Goal: Information Seeking & Learning: Learn about a topic

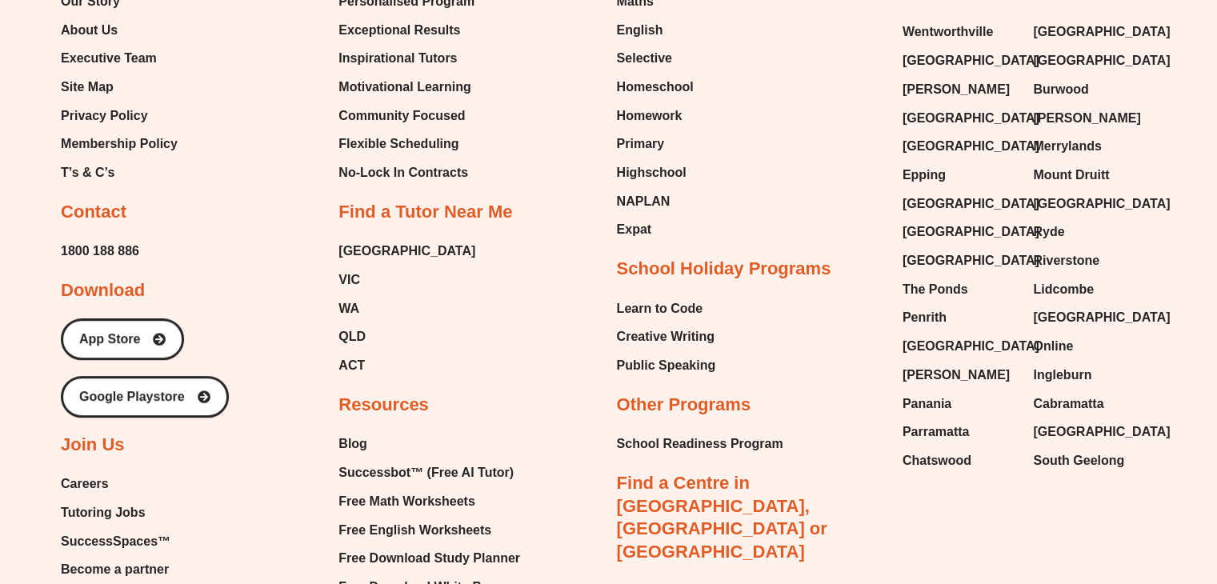
scroll to position [6729, 0]
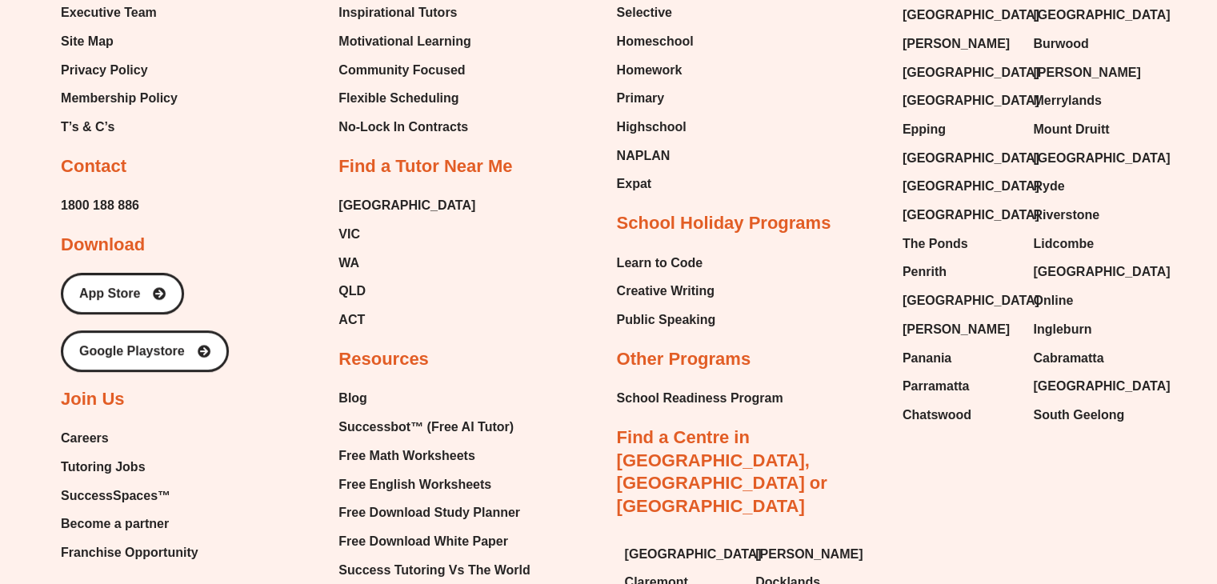
click at [96, 426] on span "Careers" at bounding box center [85, 438] width 48 height 24
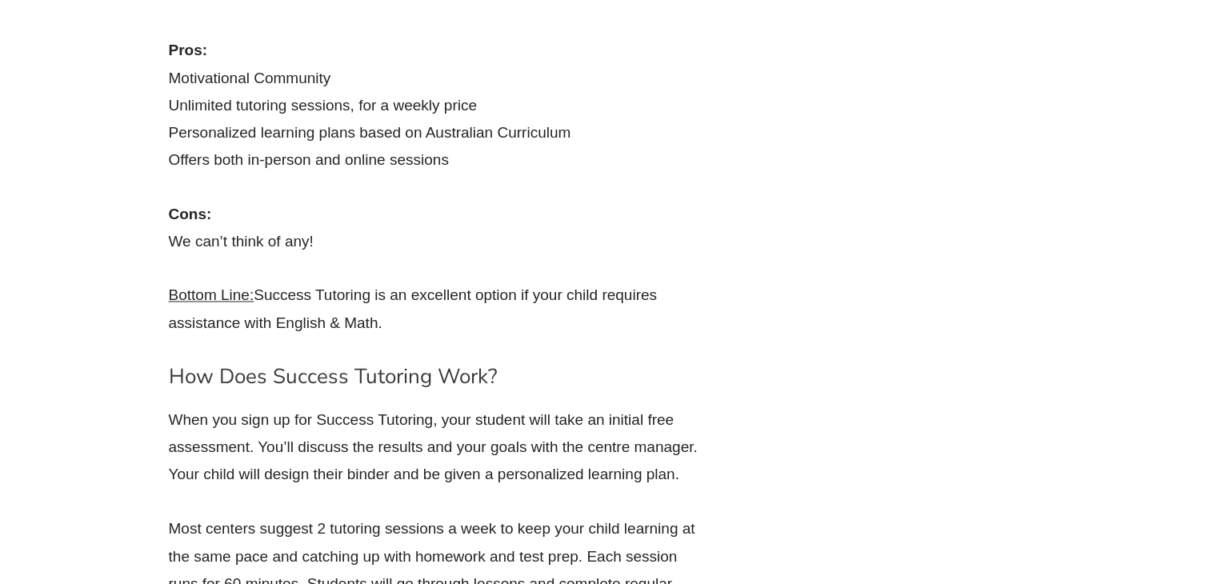
scroll to position [2499, 0]
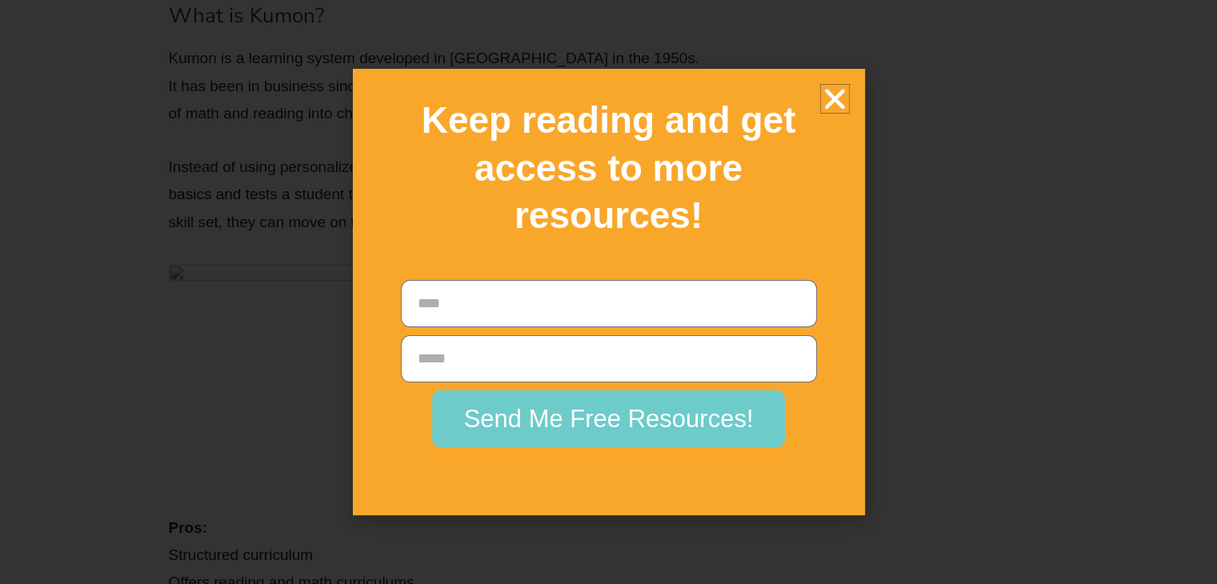
drag, startPoint x: 835, startPoint y: 97, endPoint x: 857, endPoint y: 101, distance: 22.0
click at [836, 97] on icon "Close" at bounding box center [835, 99] width 28 height 28
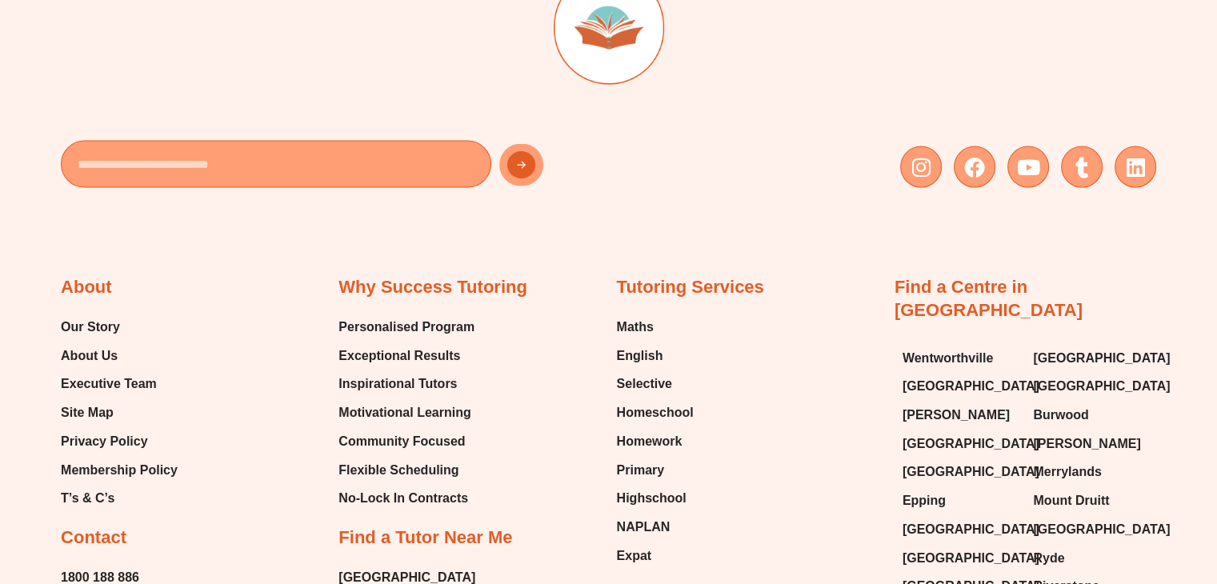
scroll to position [9505, 0]
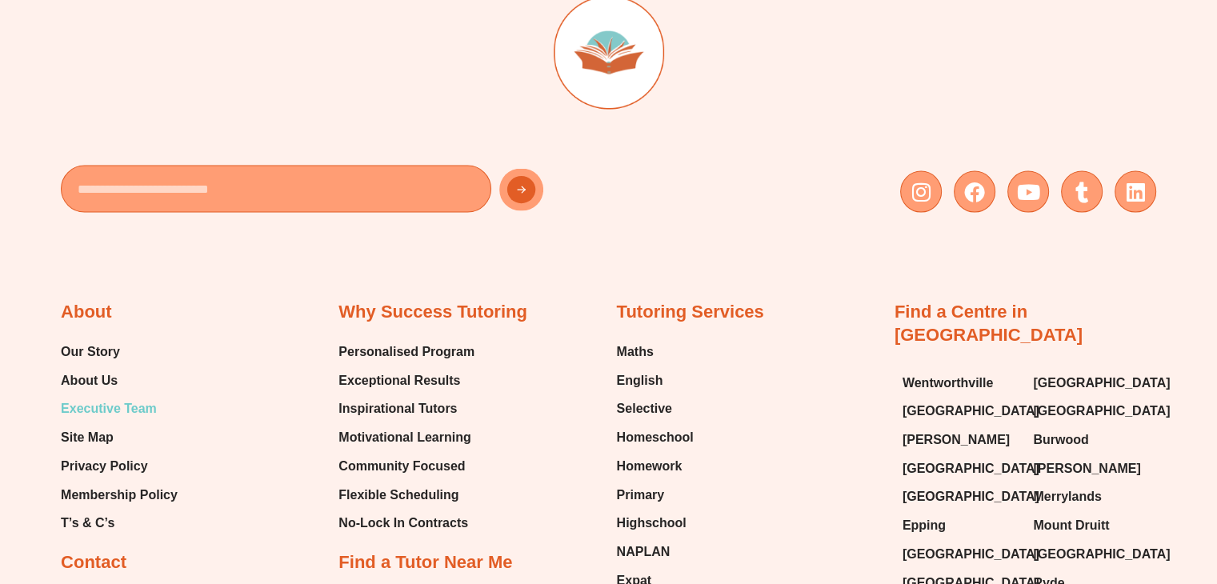
click at [128, 397] on span "Executive Team" at bounding box center [109, 409] width 96 height 24
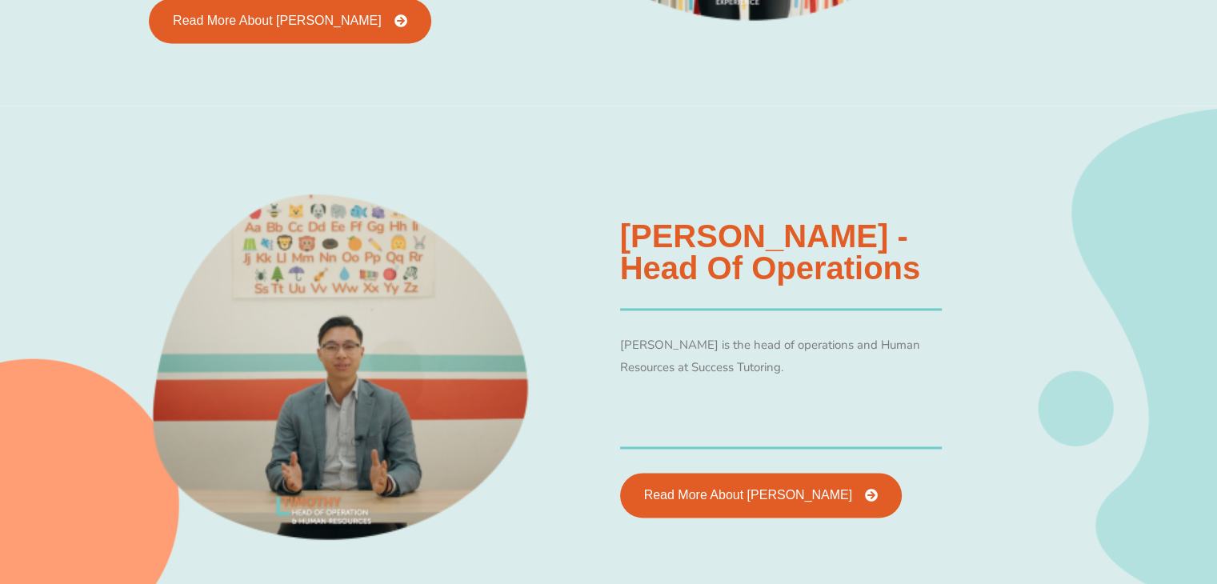
scroll to position [2416, 0]
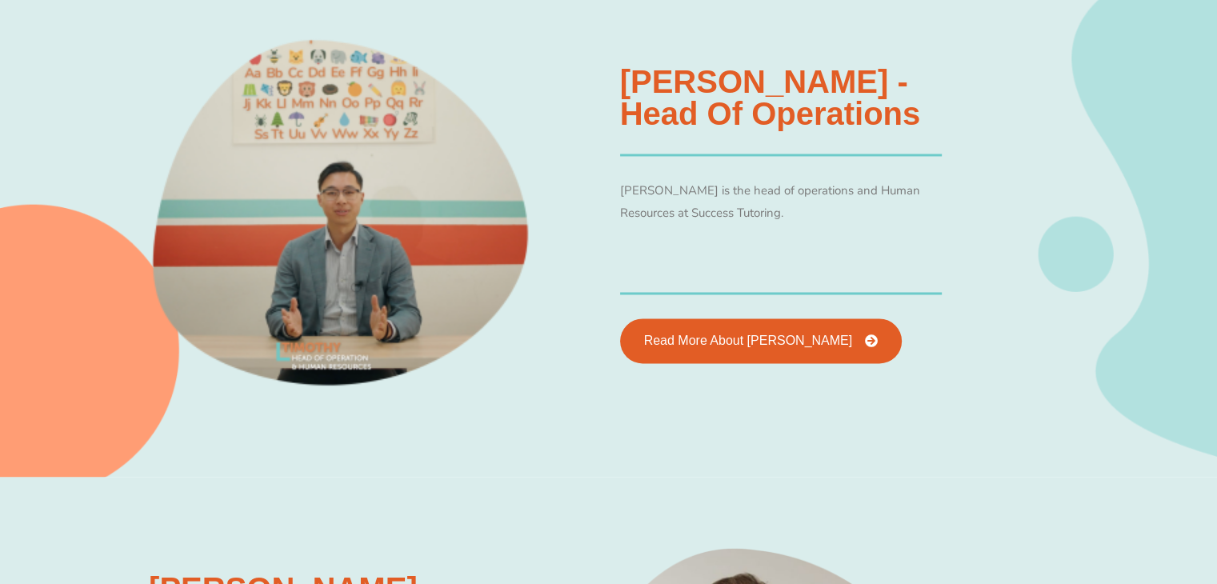
click at [1216, 352] on html "Skip to content The Difference Personalised Program Inspirational Tutors Motiva…" at bounding box center [608, 23] width 1217 height 5176
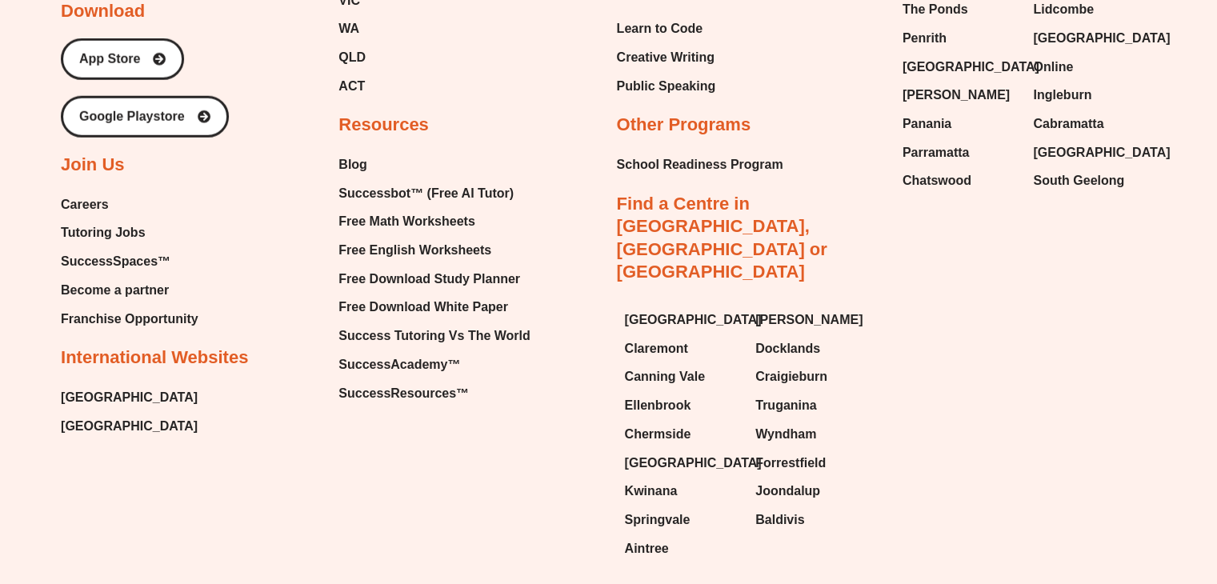
scroll to position [4392, 0]
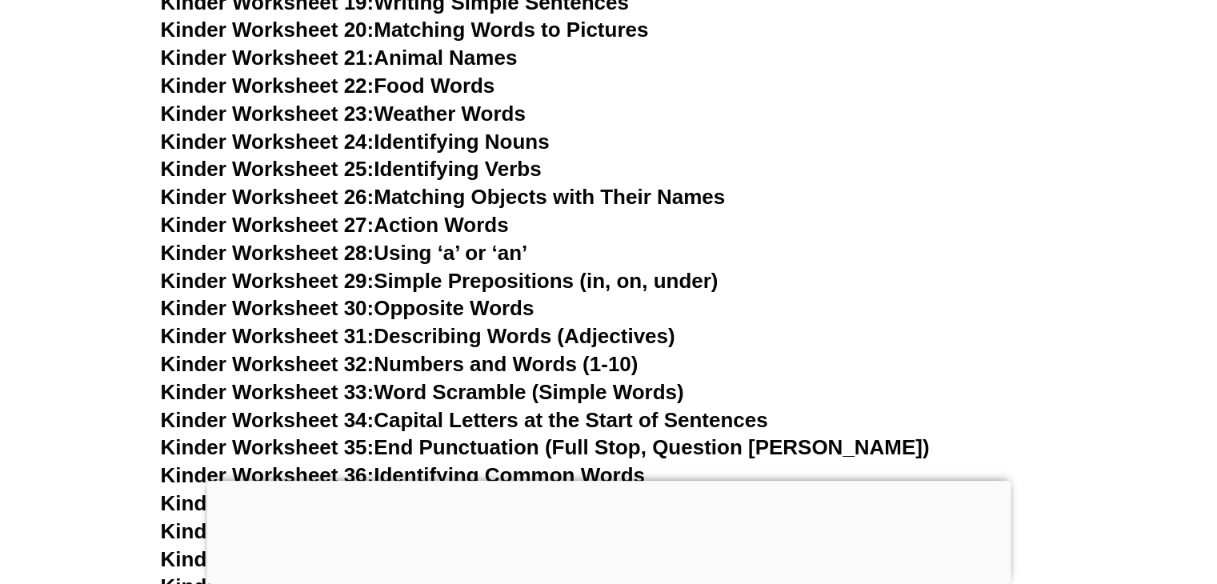
scroll to position [687, 0]
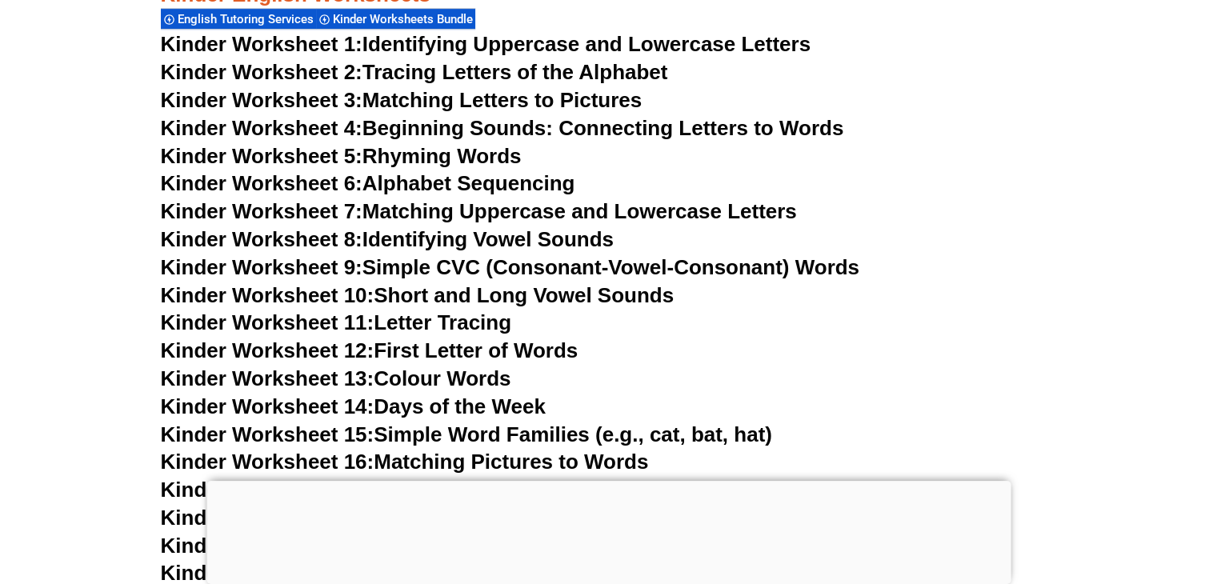
click at [609, 48] on link "Kinder Worksheet 1: Identifying Uppercase and Lowercase Letters" at bounding box center [486, 44] width 650 height 24
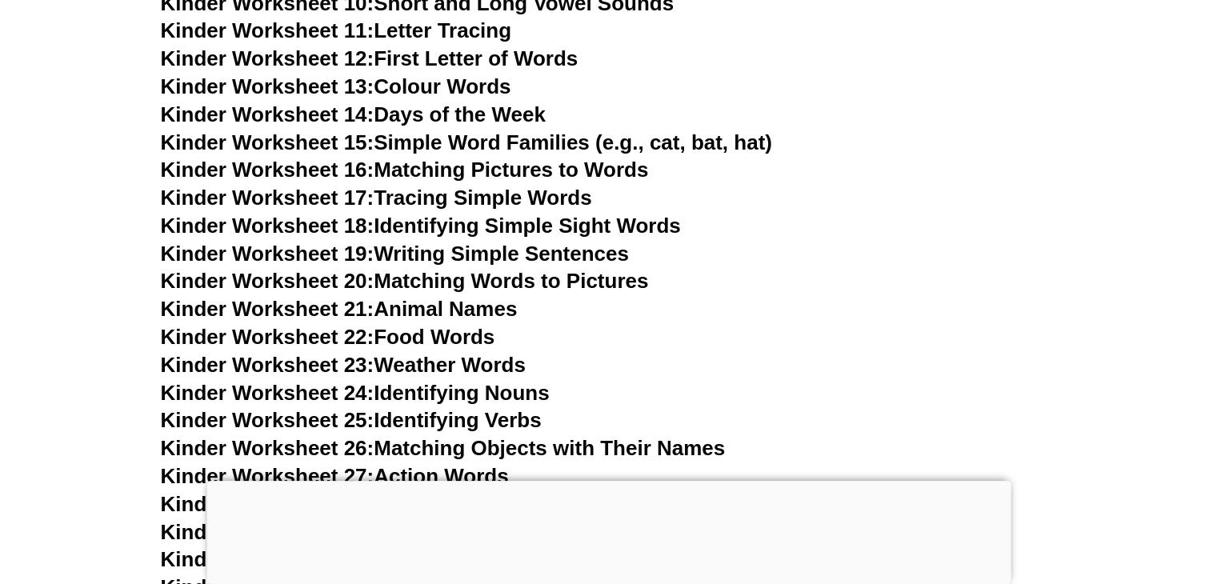
scroll to position [1007, 0]
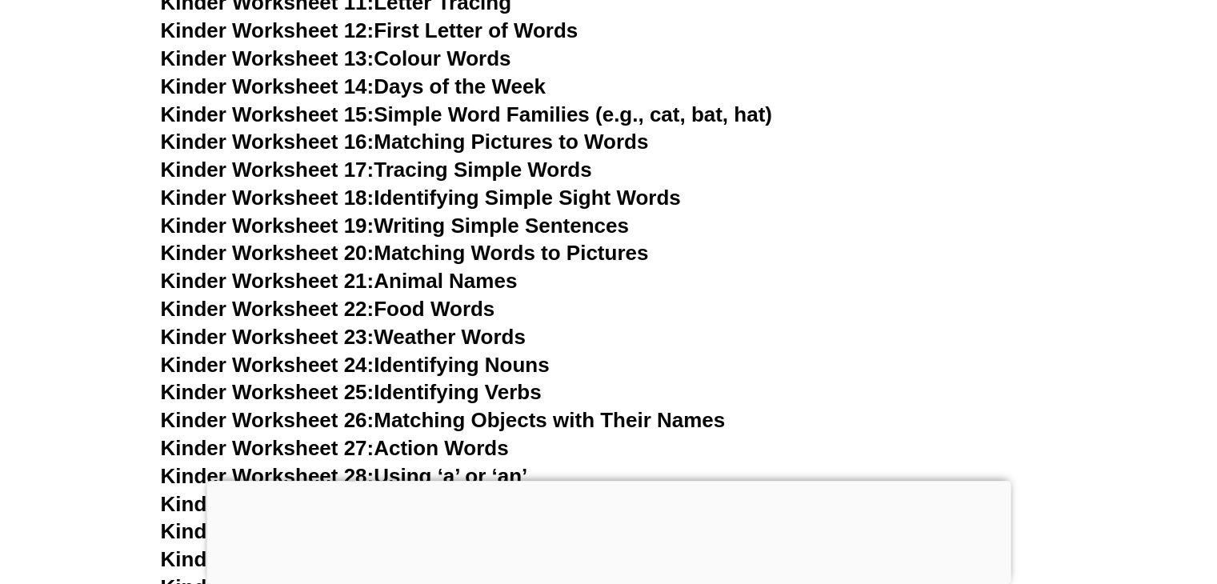
click at [580, 252] on link "Kinder Worksheet 20: Matching Words to Pictures" at bounding box center [405, 253] width 488 height 24
click at [485, 341] on link "Kinder Worksheet 23: Weather Words" at bounding box center [343, 337] width 365 height 24
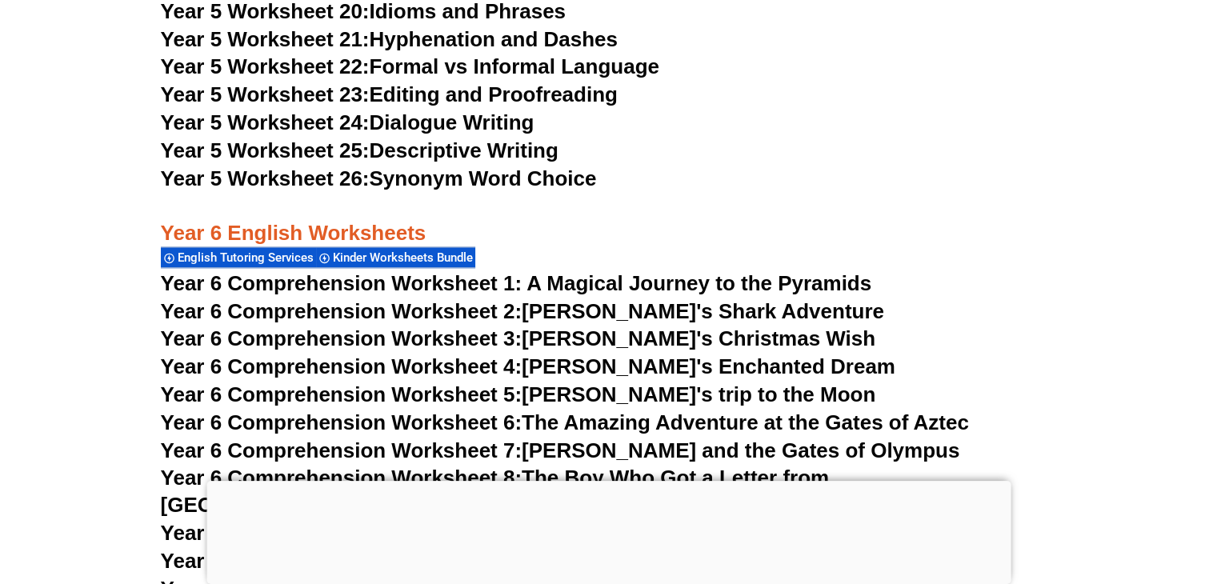
scroll to position [8384, 0]
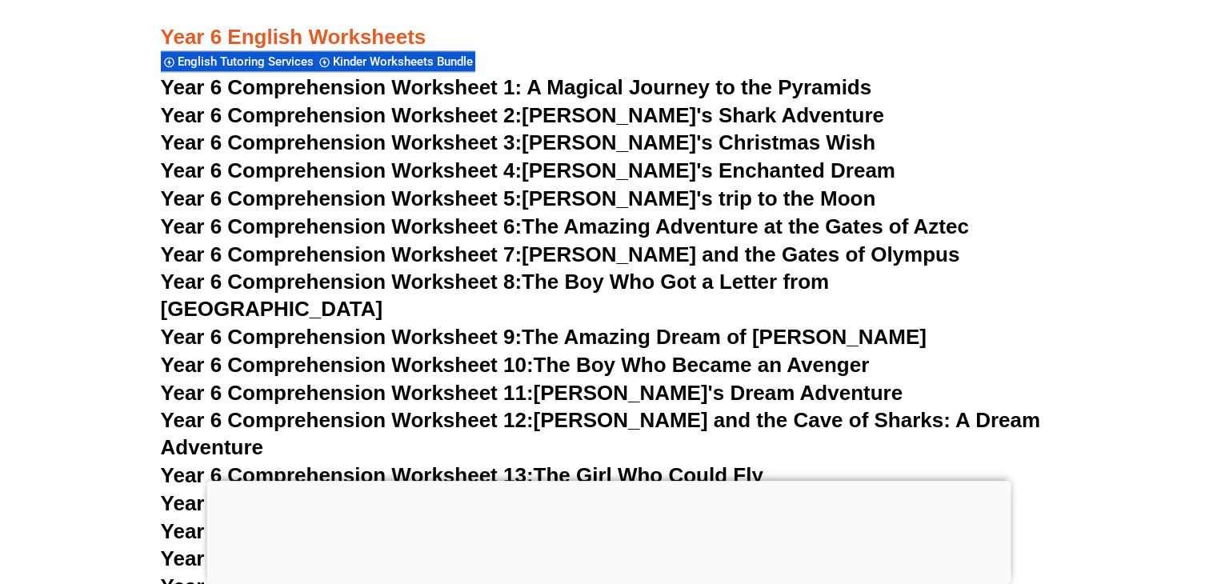
click at [606, 260] on link "Year 6 Comprehension Worksheet 7: Tommy and the Gates of Olympus" at bounding box center [560, 254] width 799 height 24
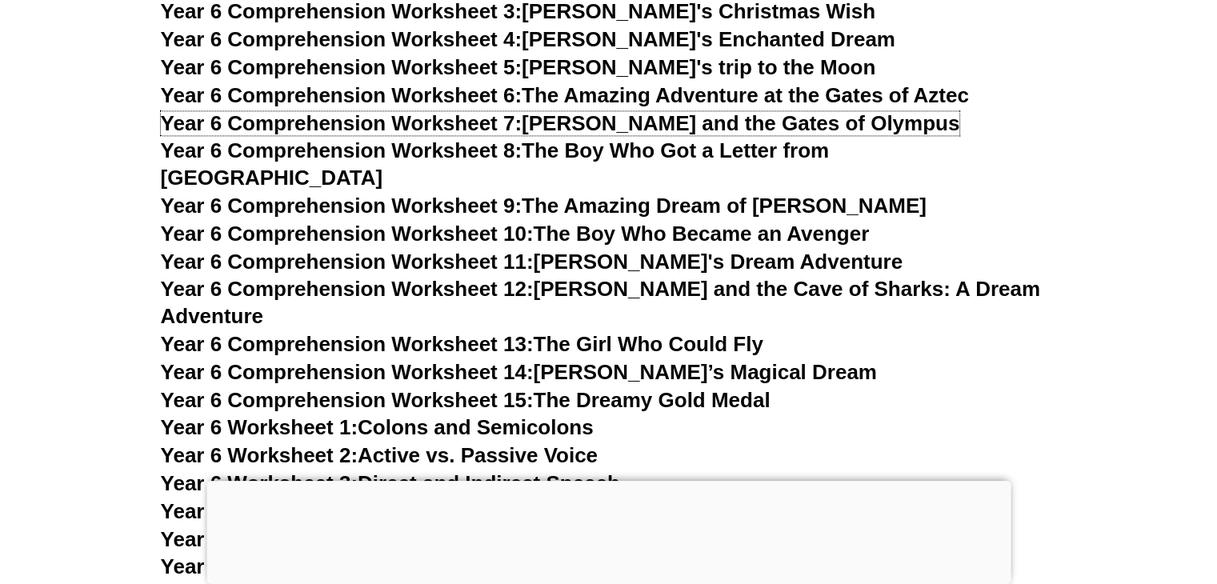
scroll to position [8544, 0]
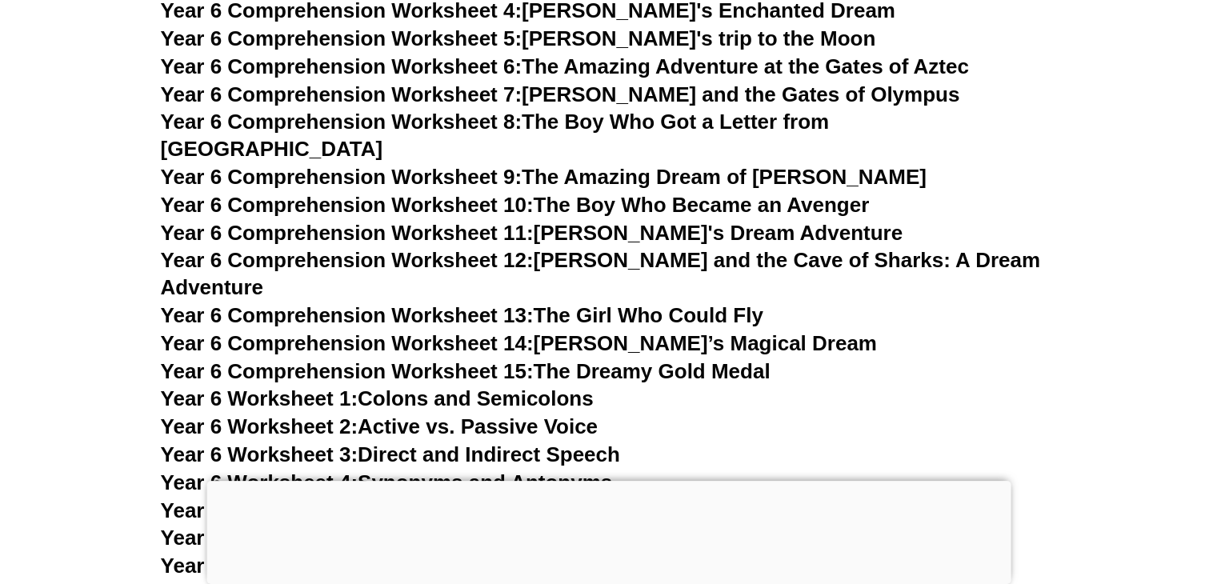
click at [801, 193] on link "Year 6 Comprehension Worksheet 10: The Boy Who Became an Avenger" at bounding box center [515, 205] width 709 height 24
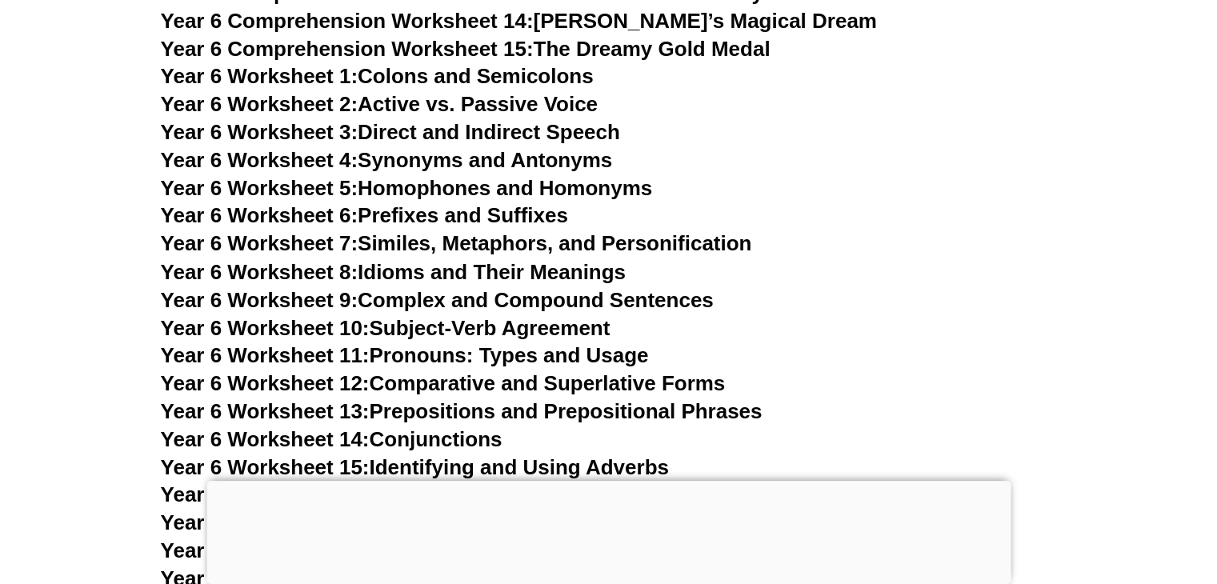
scroll to position [8864, 0]
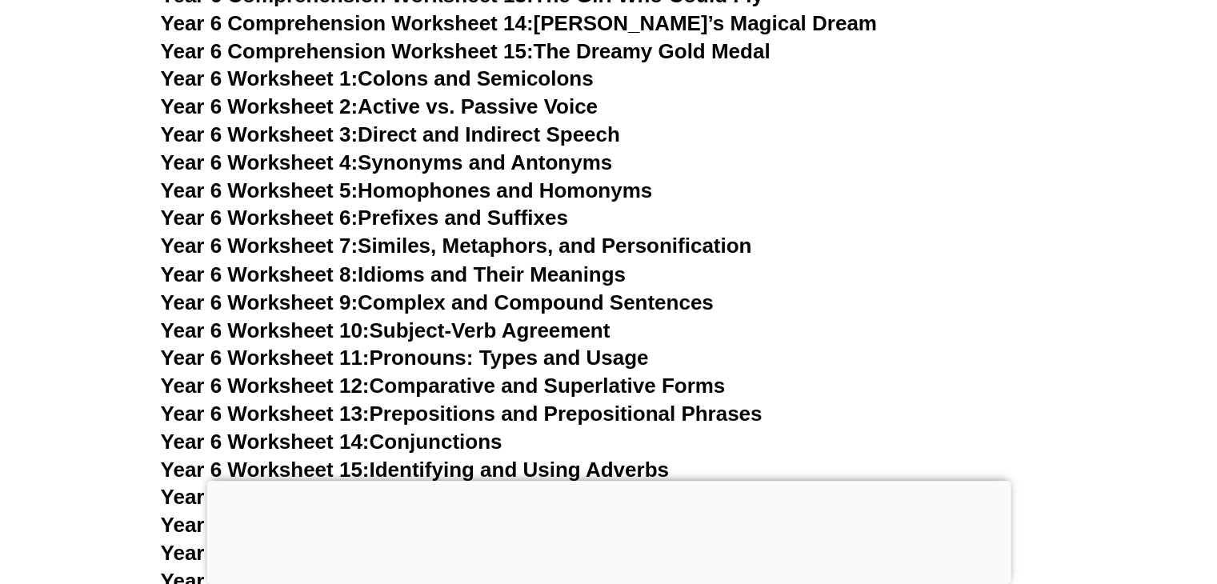
click at [541, 234] on link "Year 6 Worksheet 7: Similes, Metaphors, and Personification" at bounding box center [456, 246] width 591 height 24
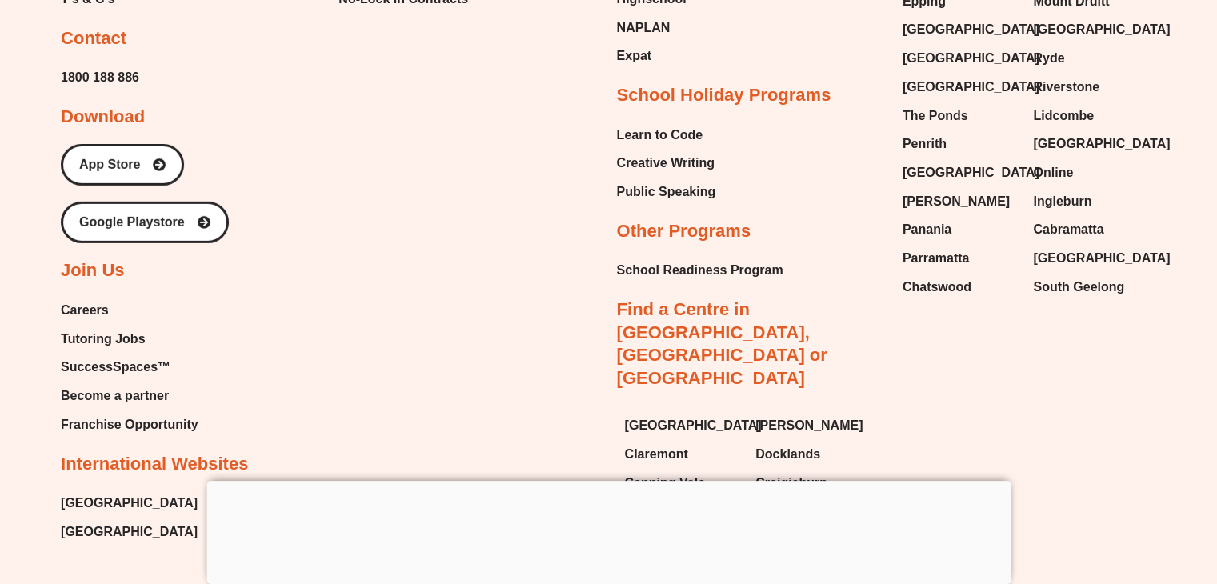
scroll to position [17090, 0]
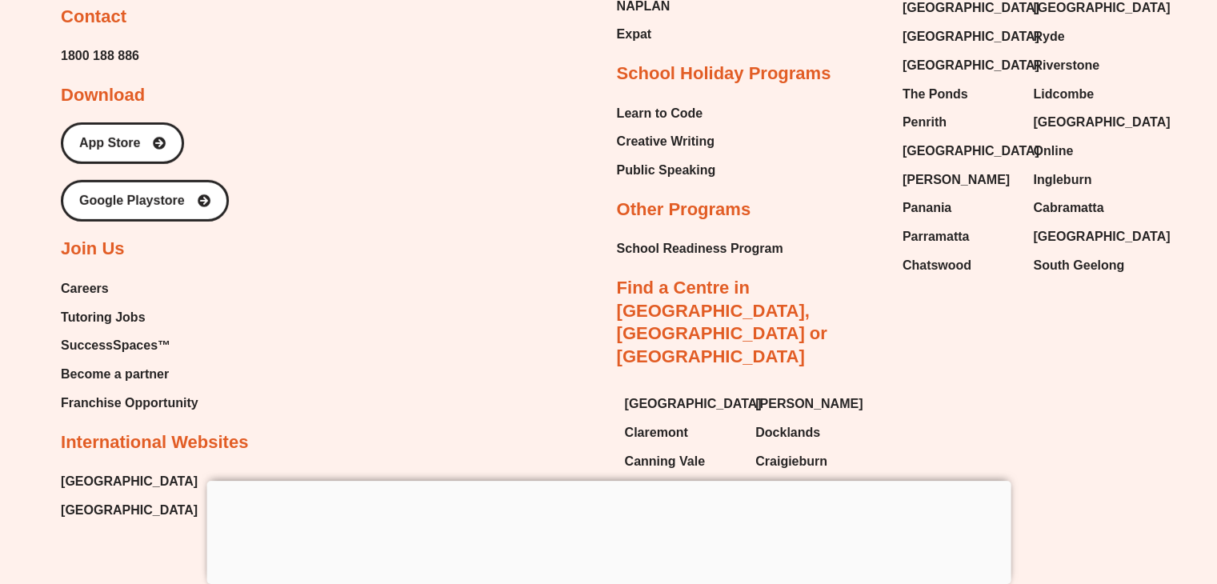
click at [151, 334] on span "SuccessSpaces™" at bounding box center [116, 346] width 110 height 24
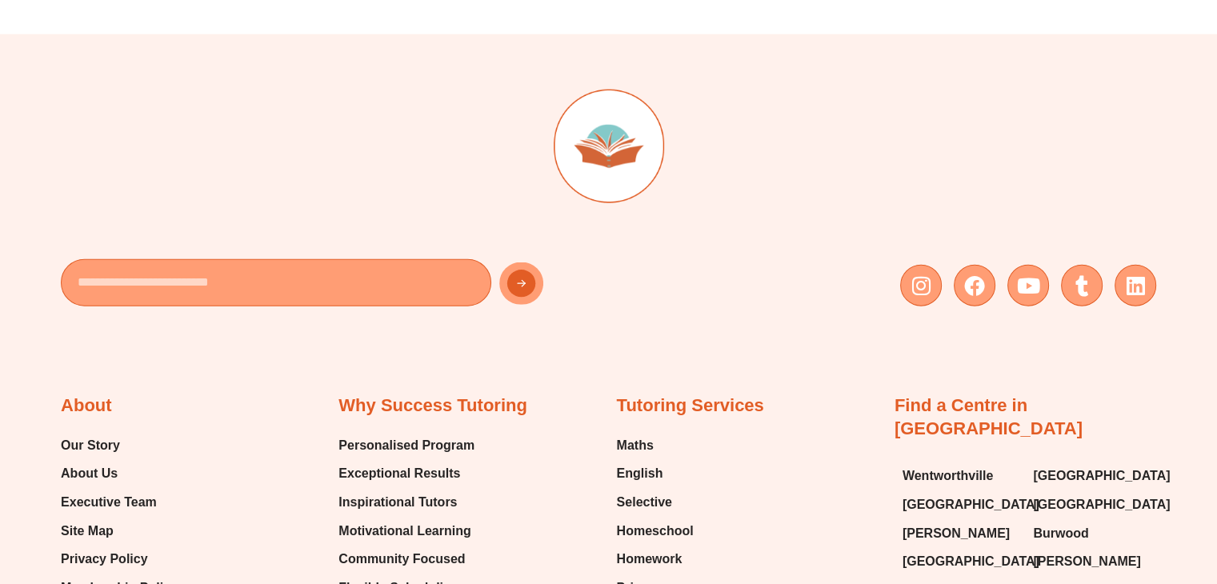
scroll to position [3725, 0]
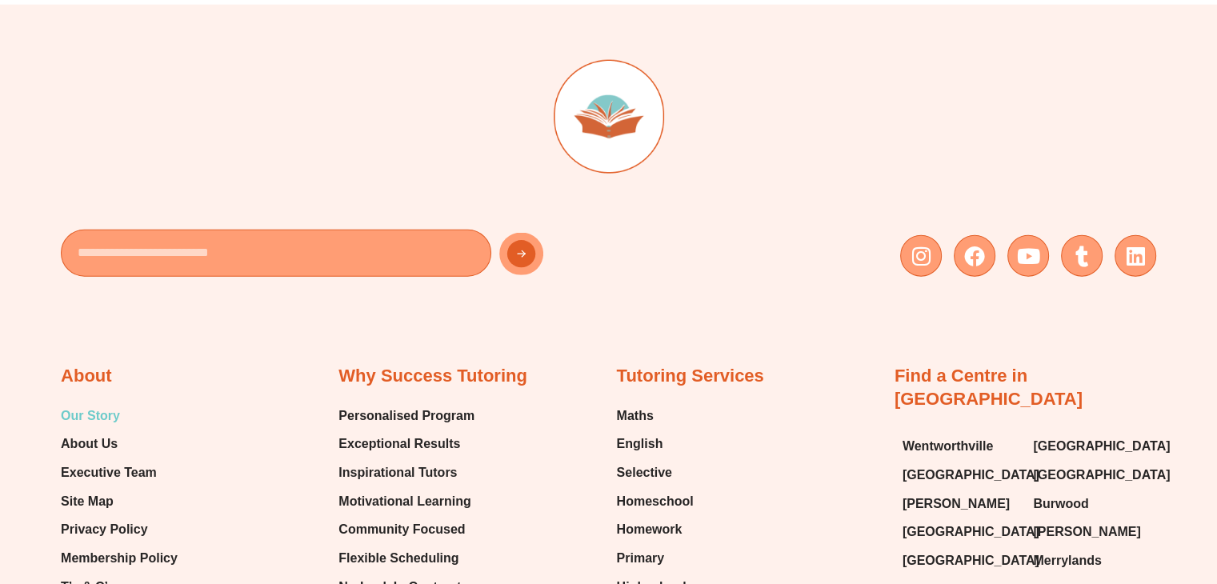
click at [101, 409] on span "Our Story" at bounding box center [90, 416] width 59 height 24
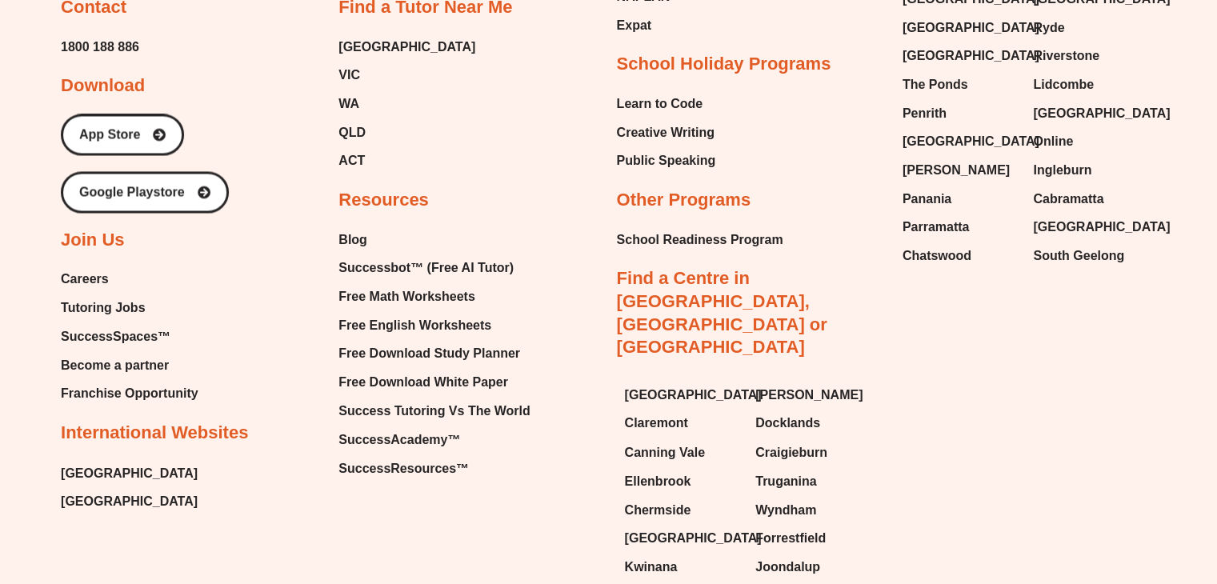
scroll to position [2571, 0]
